Goal: Task Accomplishment & Management: Manage account settings

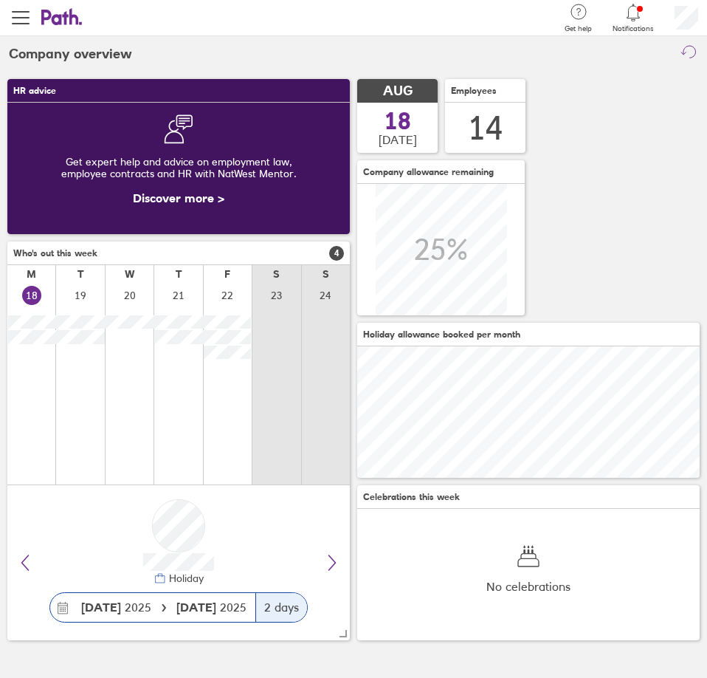
scroll to position [131, 343]
click at [629, 17] on icon at bounding box center [634, 12] width 13 height 17
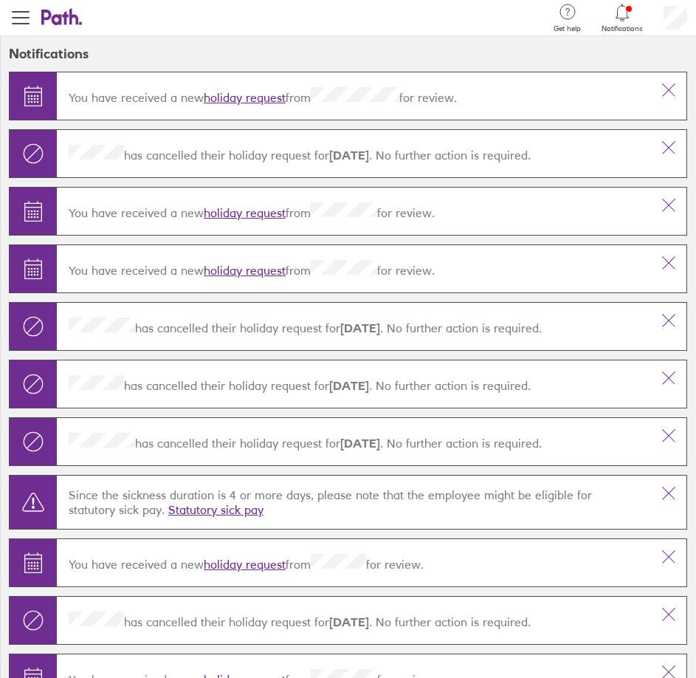
click at [253, 97] on link "holiday request" at bounding box center [245, 97] width 82 height 15
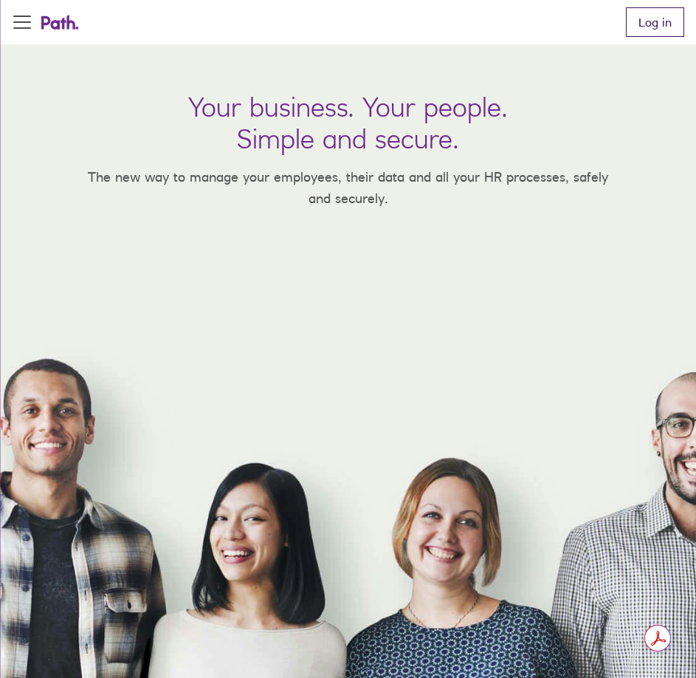
click at [656, 16] on link "Log in" at bounding box center [655, 22] width 58 height 30
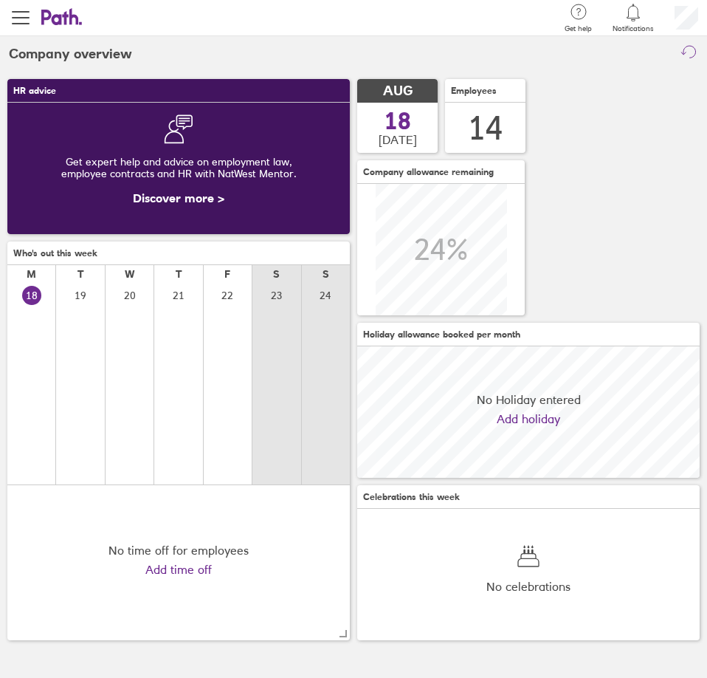
scroll to position [131, 343]
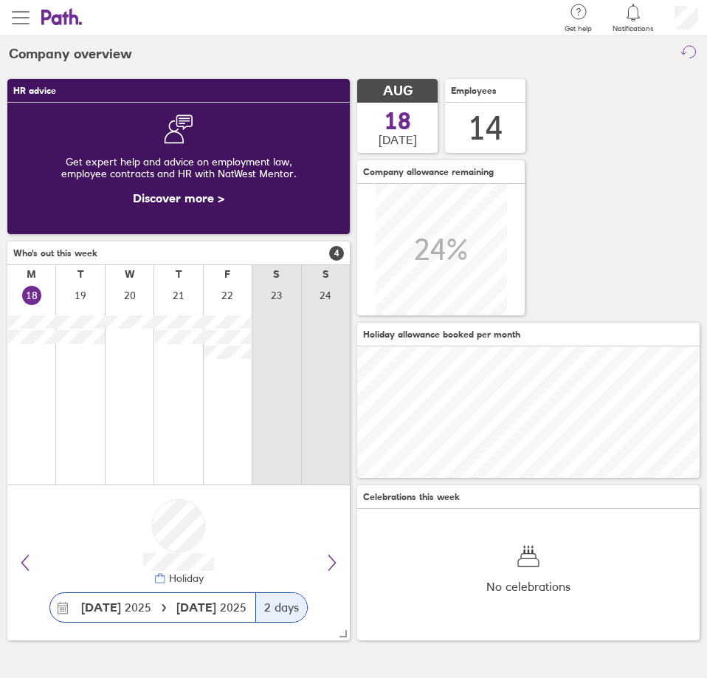
click at [21, 17] on span "button" at bounding box center [21, 17] width 18 height 1
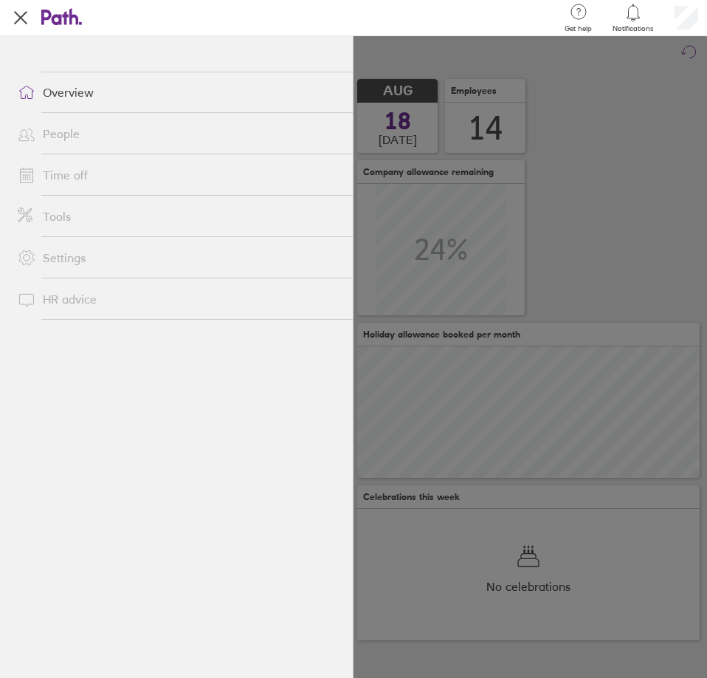
click at [78, 187] on link "Time off" at bounding box center [179, 175] width 347 height 30
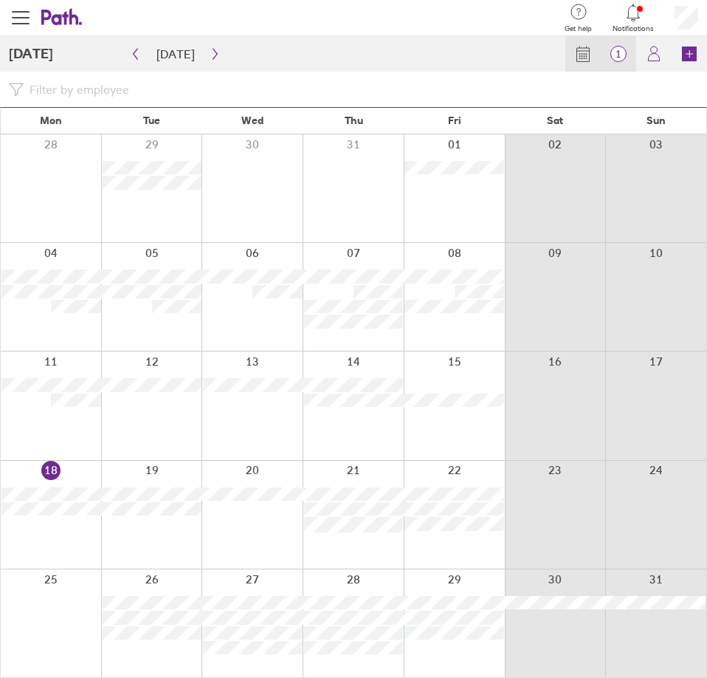
click at [619, 58] on span "1" at bounding box center [618, 54] width 35 height 12
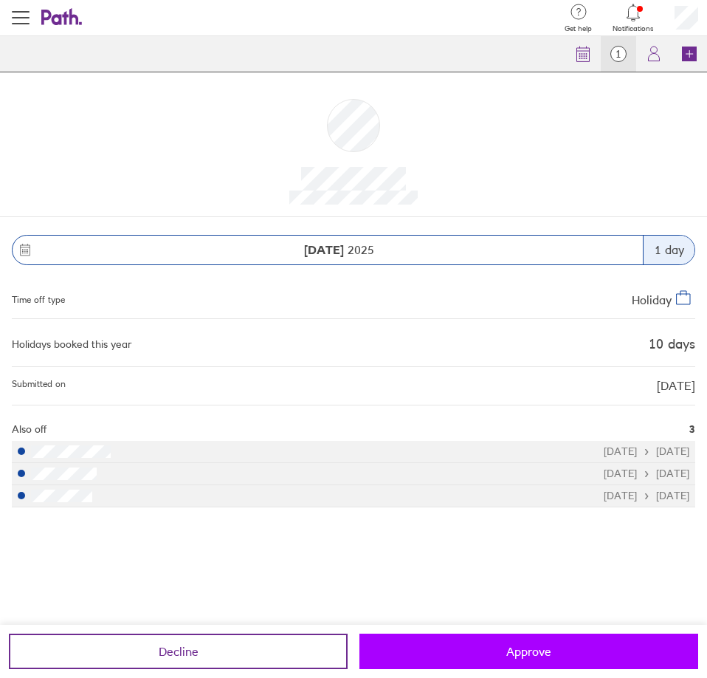
click at [523, 646] on span "Approve" at bounding box center [528, 651] width 45 height 13
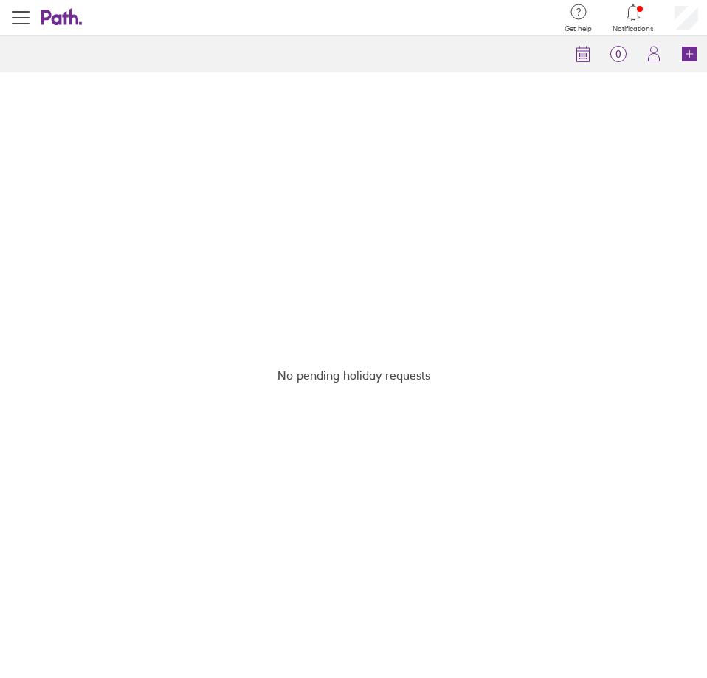
click at [69, 8] on icon at bounding box center [61, 17] width 41 height 18
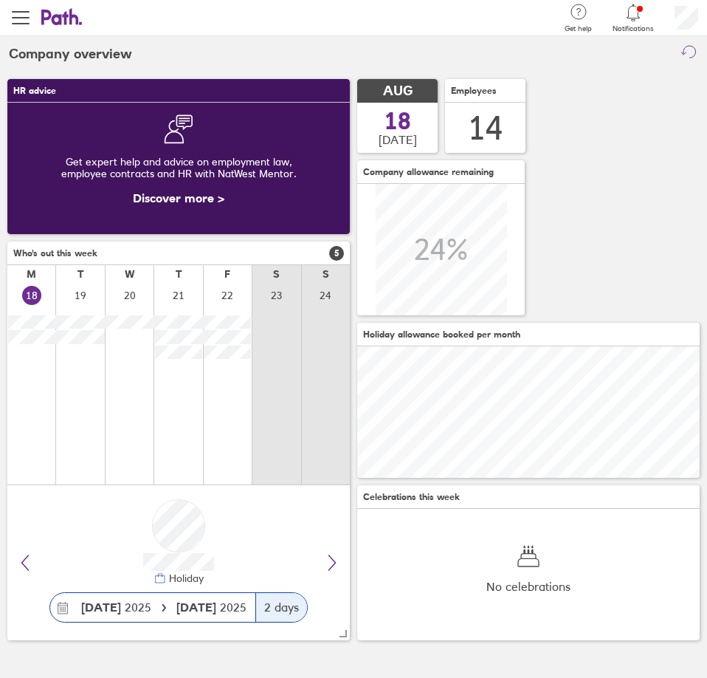
scroll to position [131, 343]
